Goal: Task Accomplishment & Management: Manage account settings

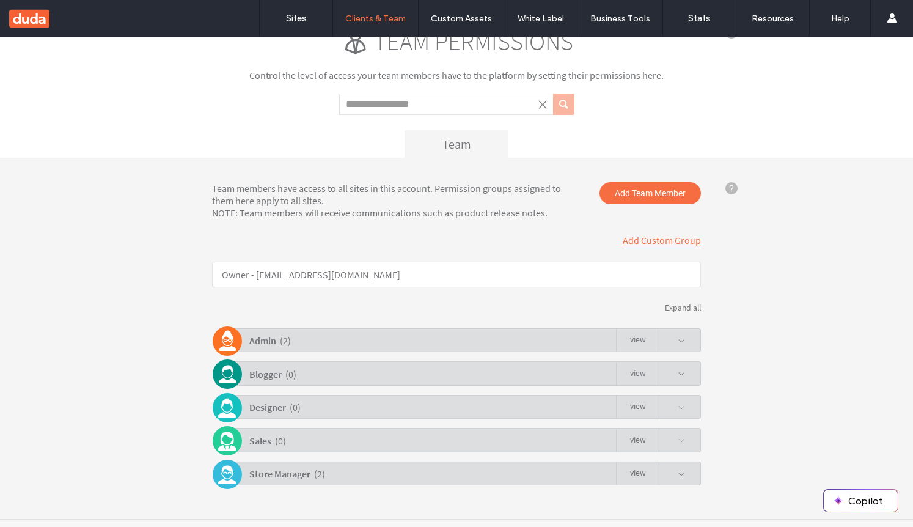
scroll to position [64, 0]
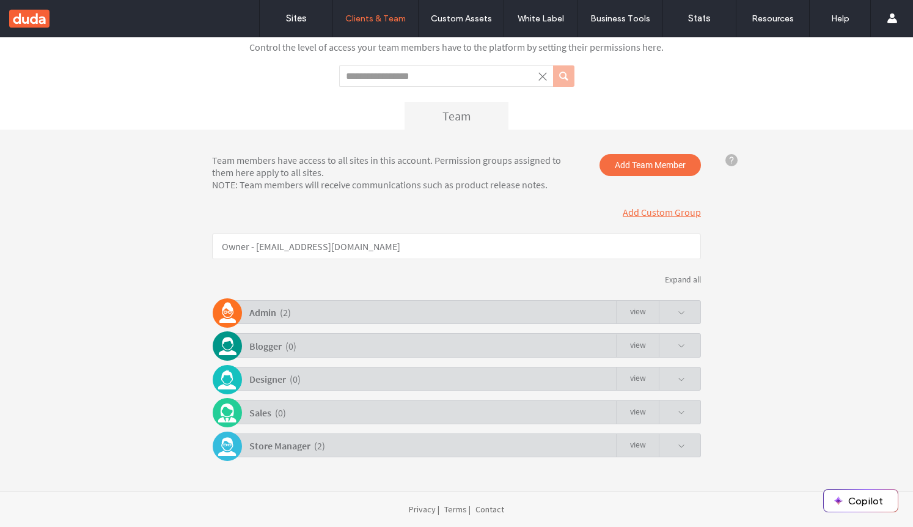
click link "view"
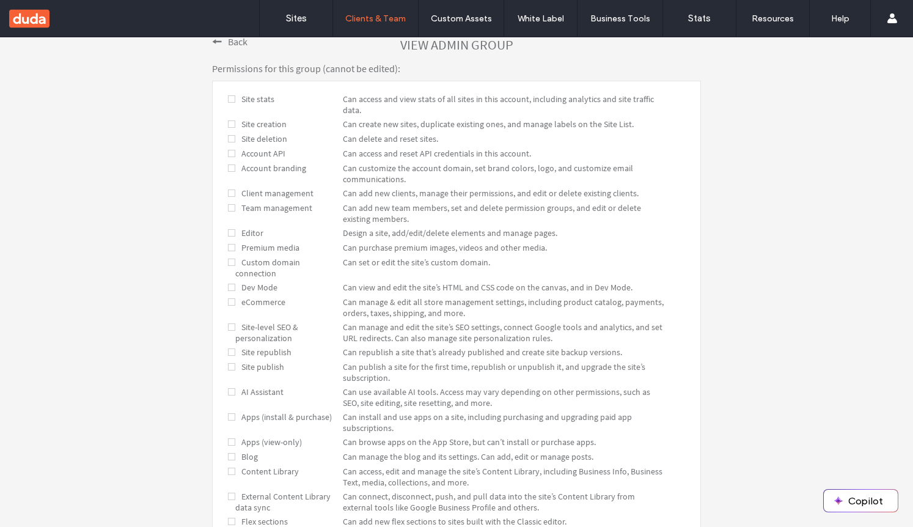
scroll to position [16, 0]
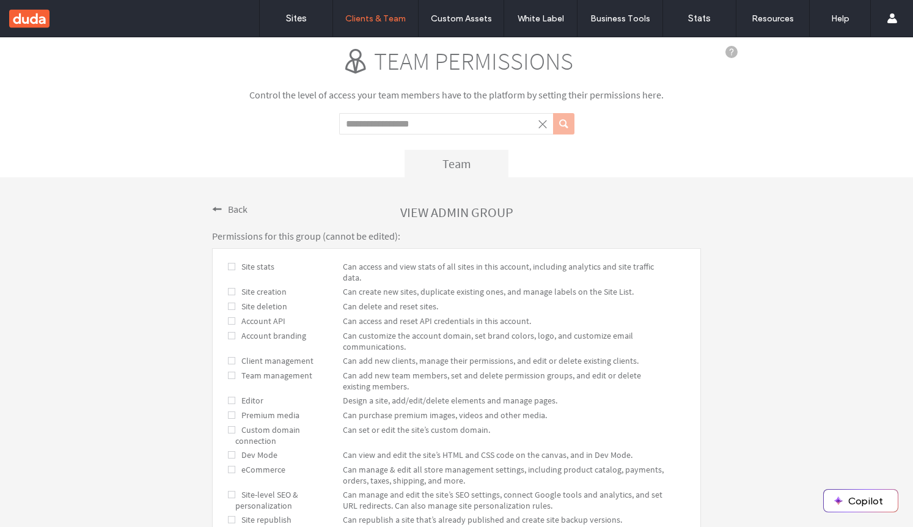
click div "view Admin group"
click div "Back"
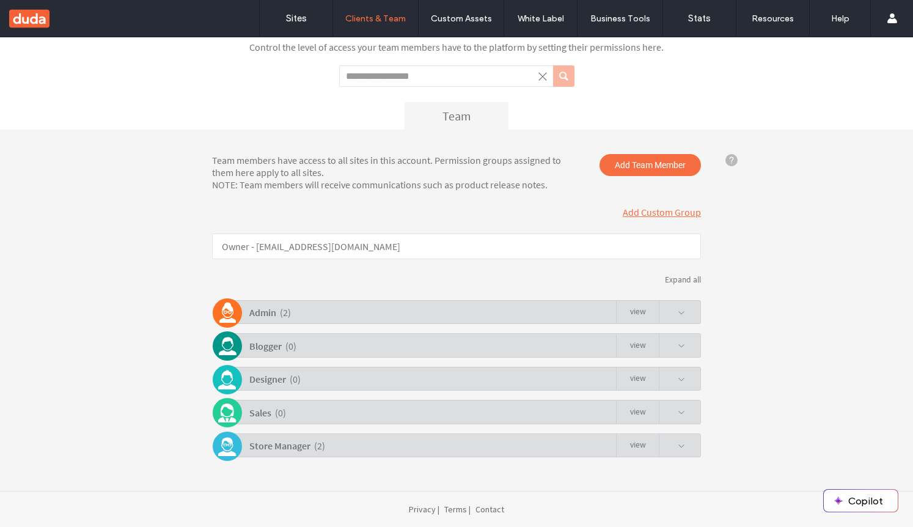
click at [678, 310] on span at bounding box center [681, 312] width 7 height 7
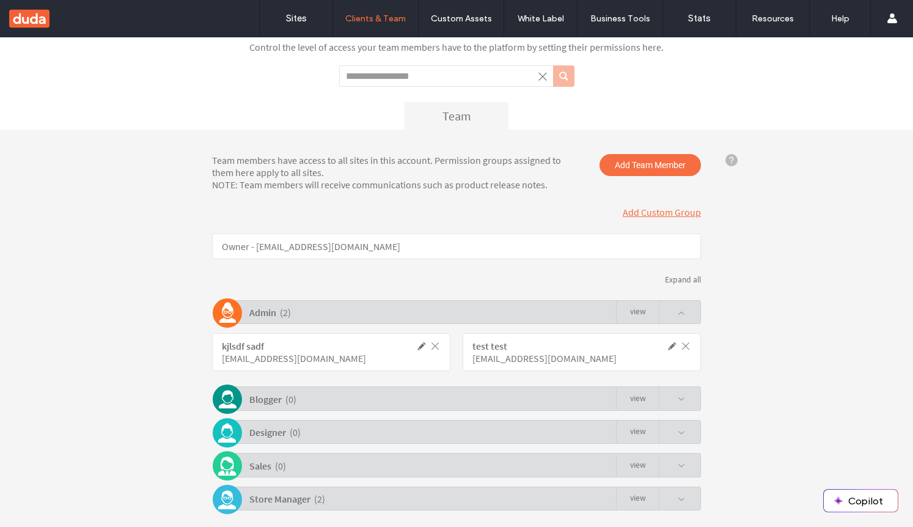
scroll to position [117, 0]
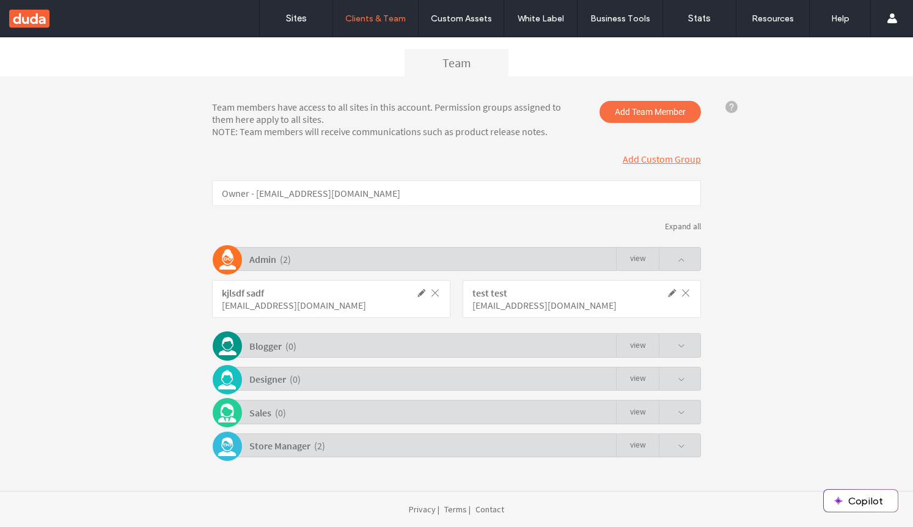
click at [283, 308] on div "ckeberling@gmail.com" at bounding box center [304, 305] width 164 height 12
copy div "ckeberling@gmail.com"
click at [301, 20] on label "Sites" at bounding box center [296, 18] width 21 height 11
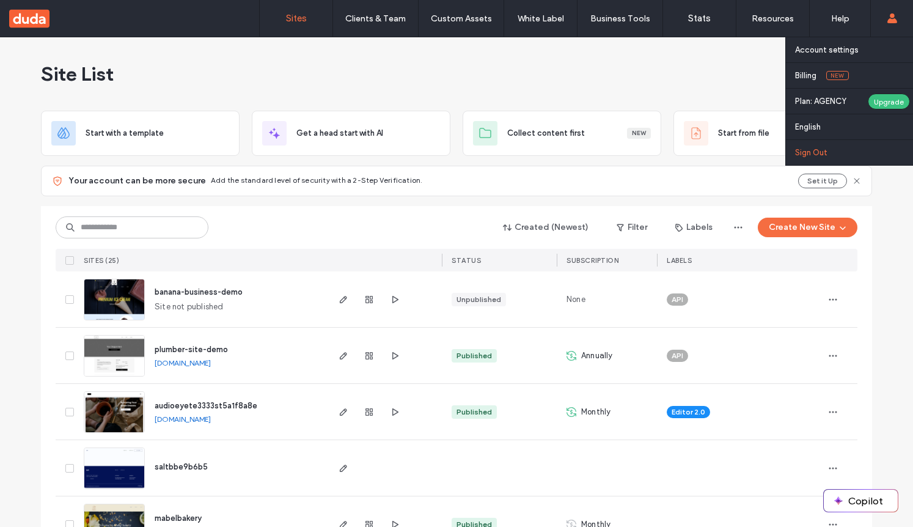
click at [826, 150] on label "Sign Out" at bounding box center [811, 152] width 32 height 9
